Goal: Task Accomplishment & Management: Manage account settings

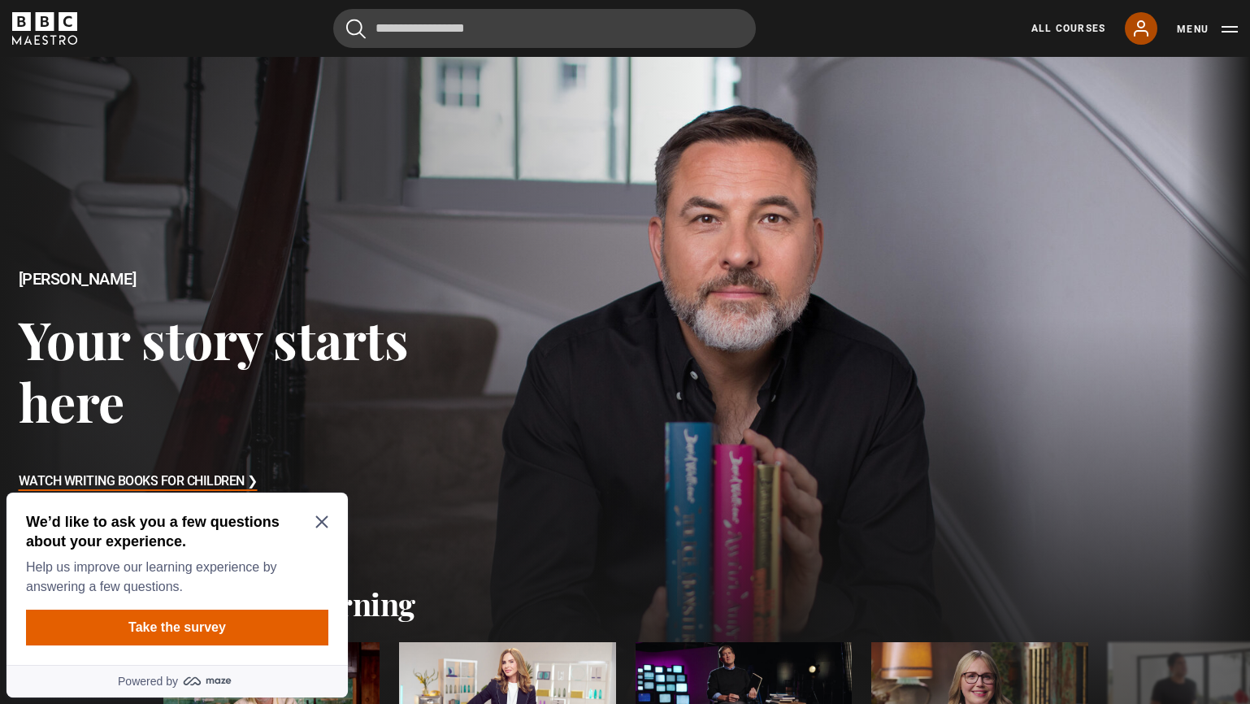
click at [1152, 28] on link "My Account" at bounding box center [1141, 28] width 33 height 33
click at [1245, 27] on div "Cancel Courses Previous courses Next courses [PERSON_NAME] Writing 12 Related L…" at bounding box center [625, 28] width 1250 height 39
click at [1234, 33] on button "Menu" at bounding box center [1207, 29] width 61 height 16
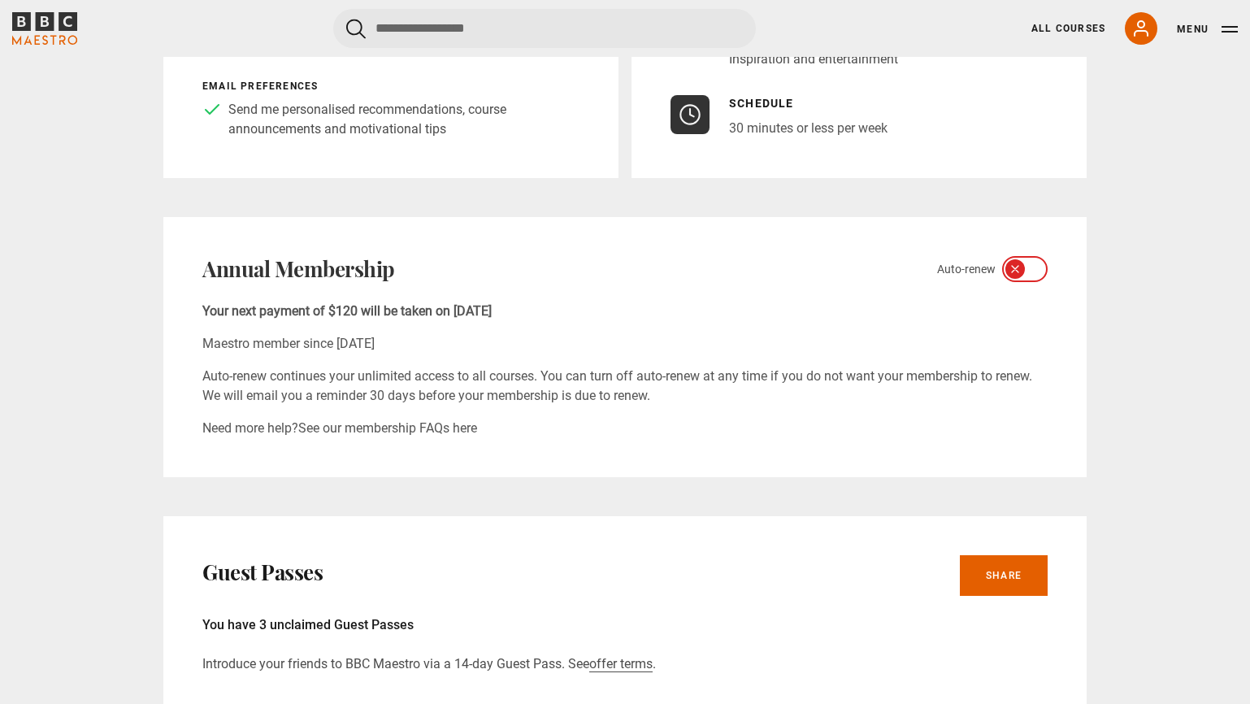
scroll to position [449, 0]
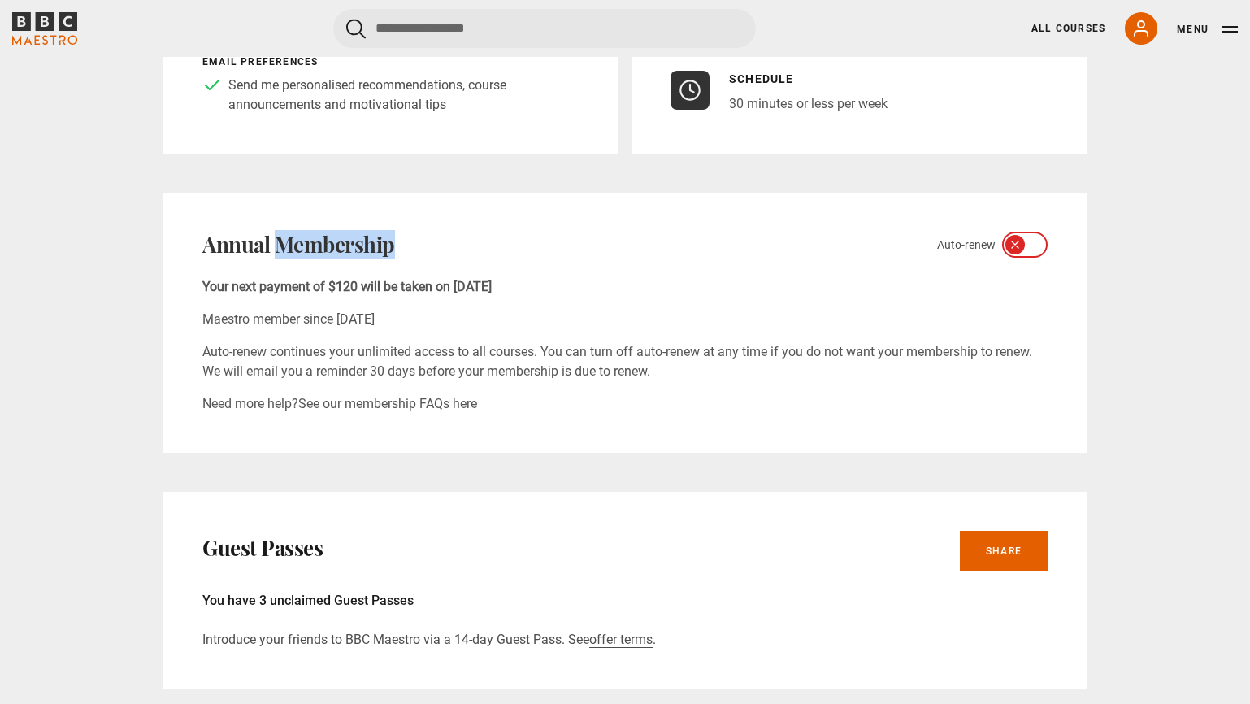
drag, startPoint x: 394, startPoint y: 245, endPoint x: 280, endPoint y: 240, distance: 114.7
click at [280, 240] on div "Annual Membership Auto-renew" at bounding box center [624, 245] width 845 height 26
copy h2 "Membership"
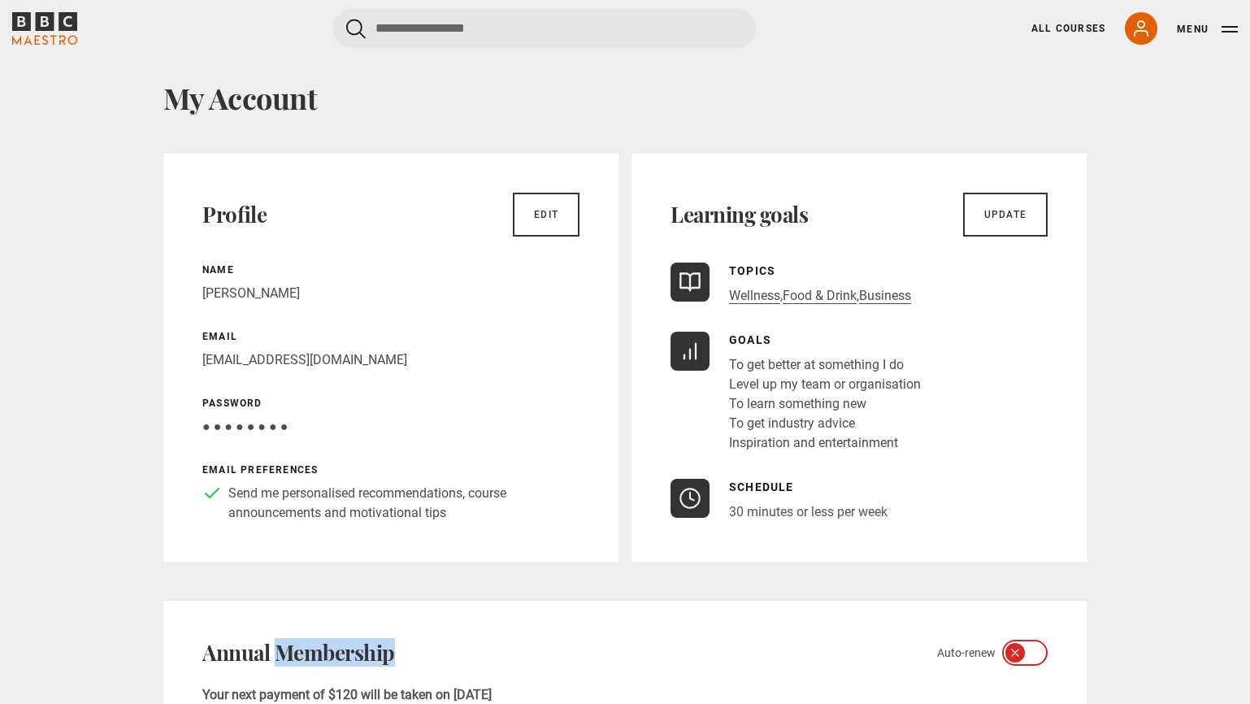
scroll to position [0, 0]
